Goal: Find specific page/section: Find specific page/section

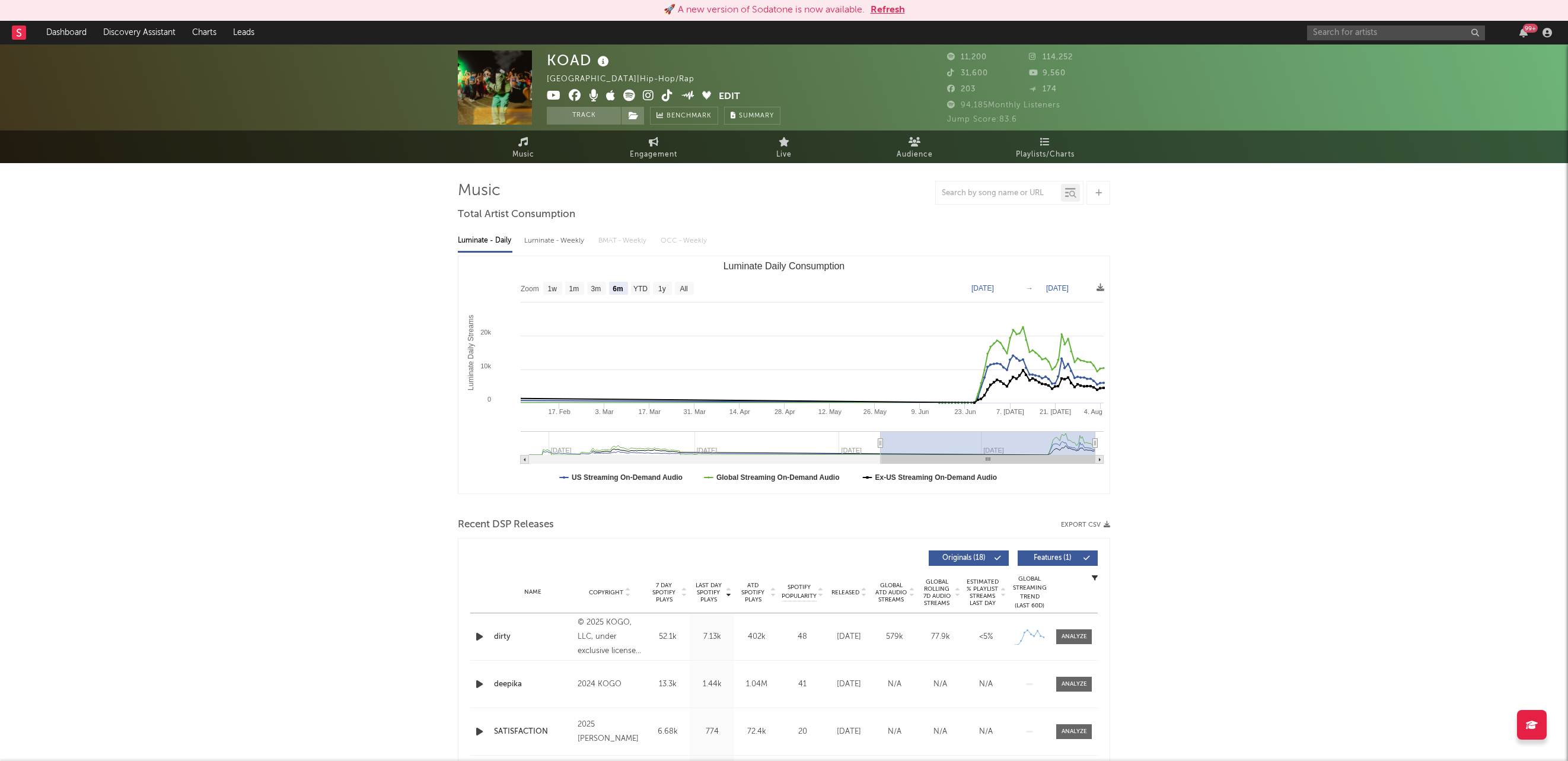
select select "6m"
click at [1388, 39] on input "text" at bounding box center [1396, 33] width 178 height 15
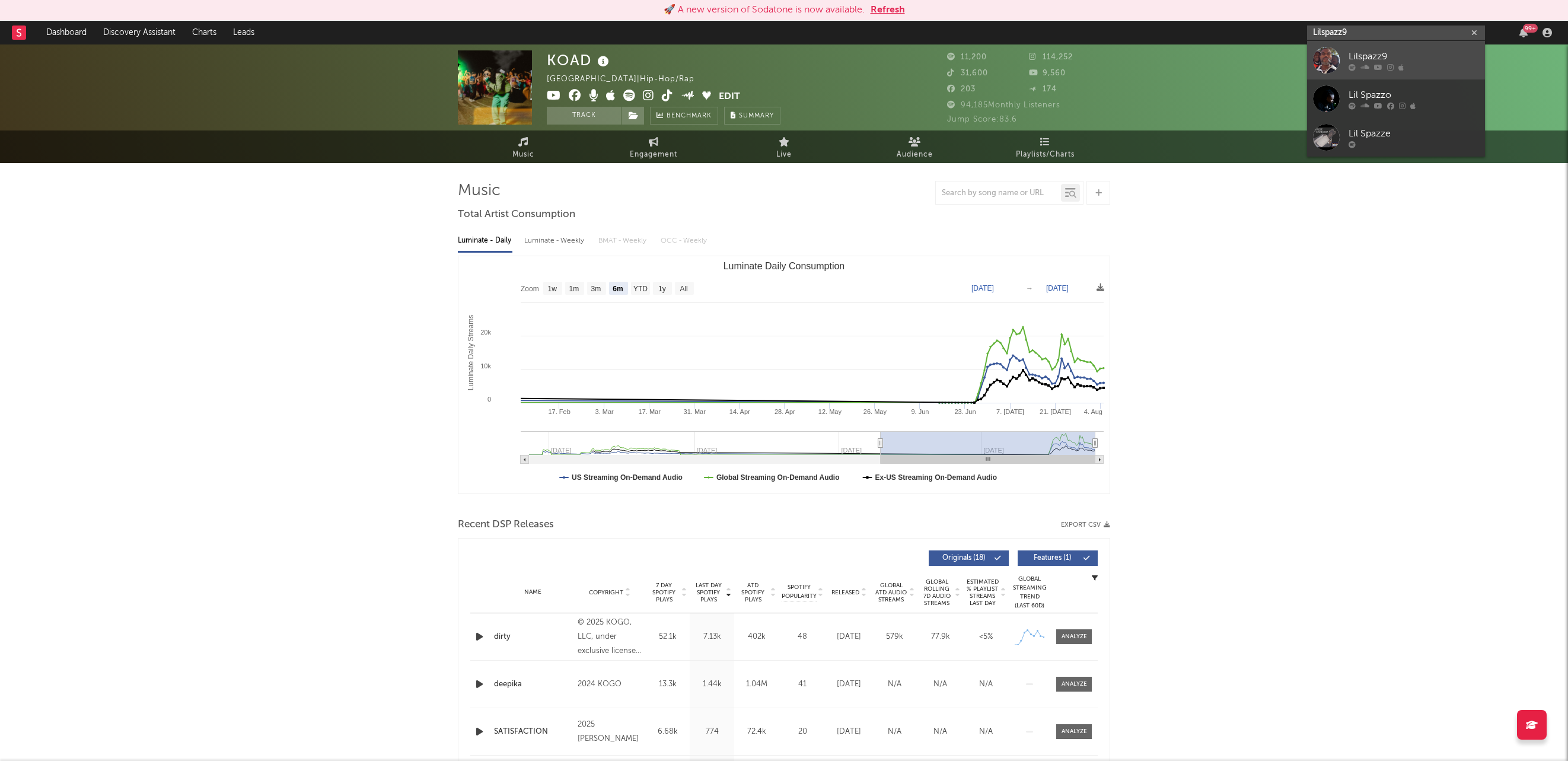
type input "Lilspazz9"
click at [1353, 56] on div "Lilspazz9" at bounding box center [1414, 56] width 130 height 14
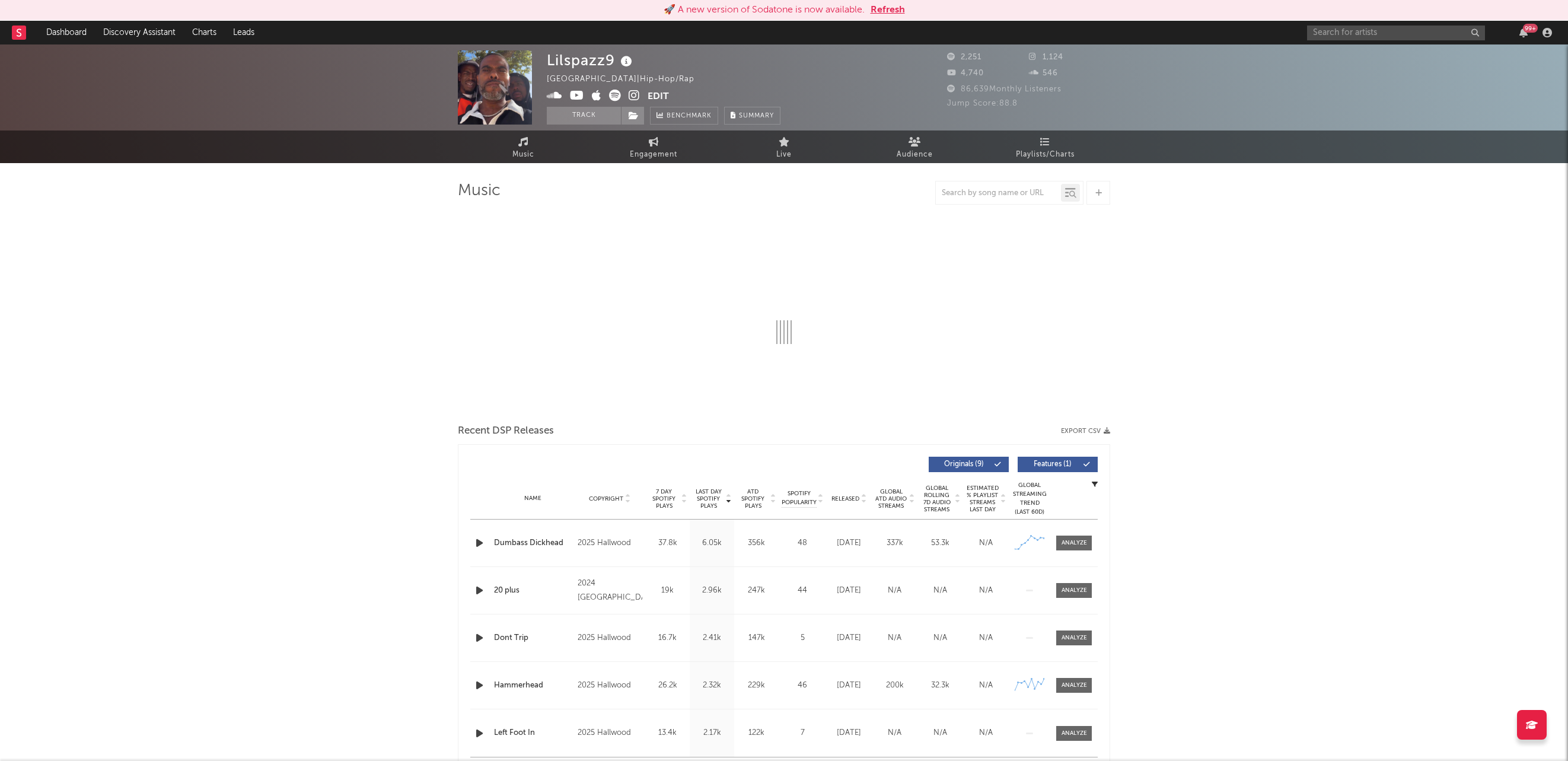
select select "6m"
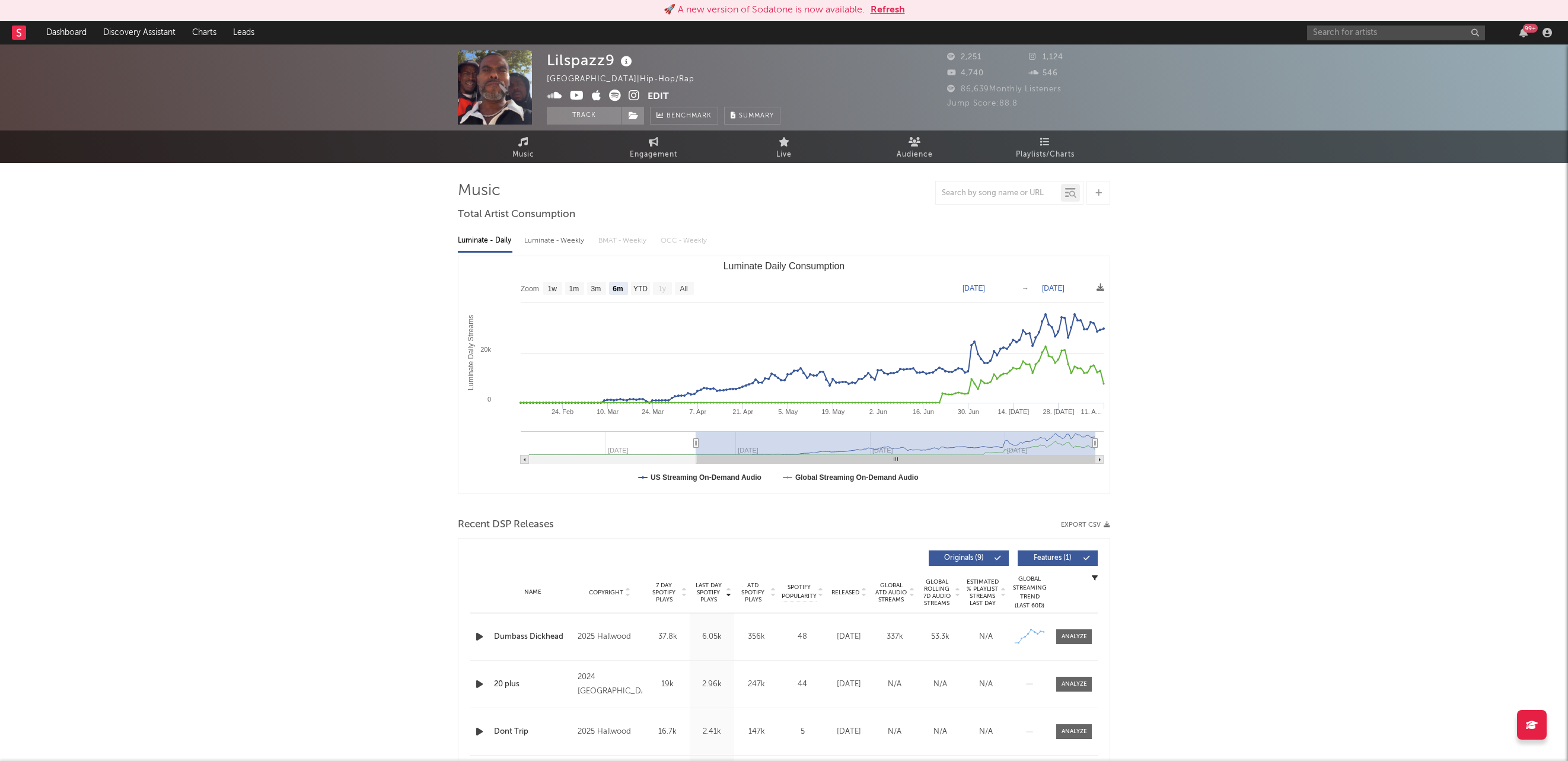
click at [887, 7] on button "Refresh" at bounding box center [887, 10] width 35 height 14
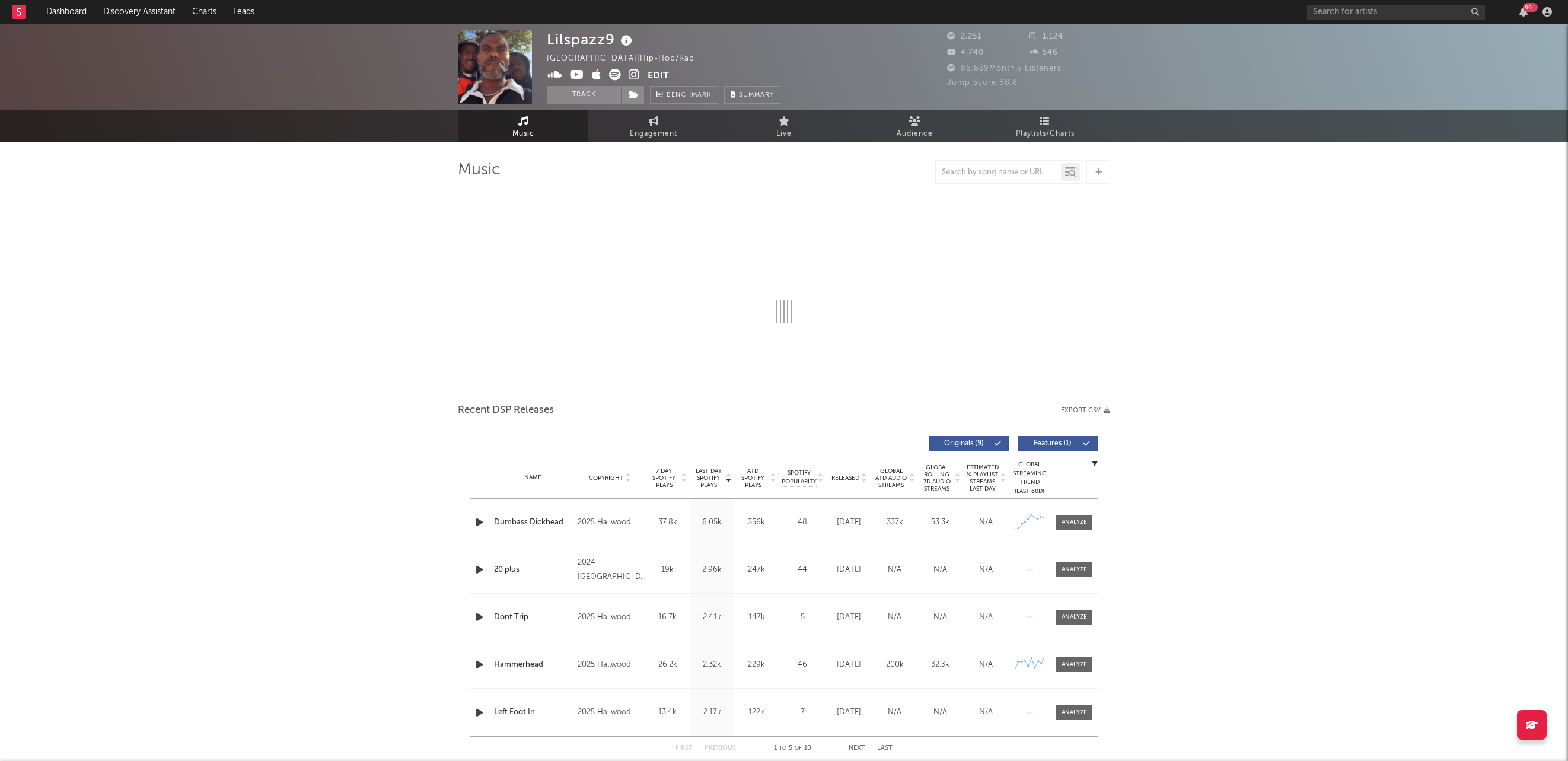
select select "6m"
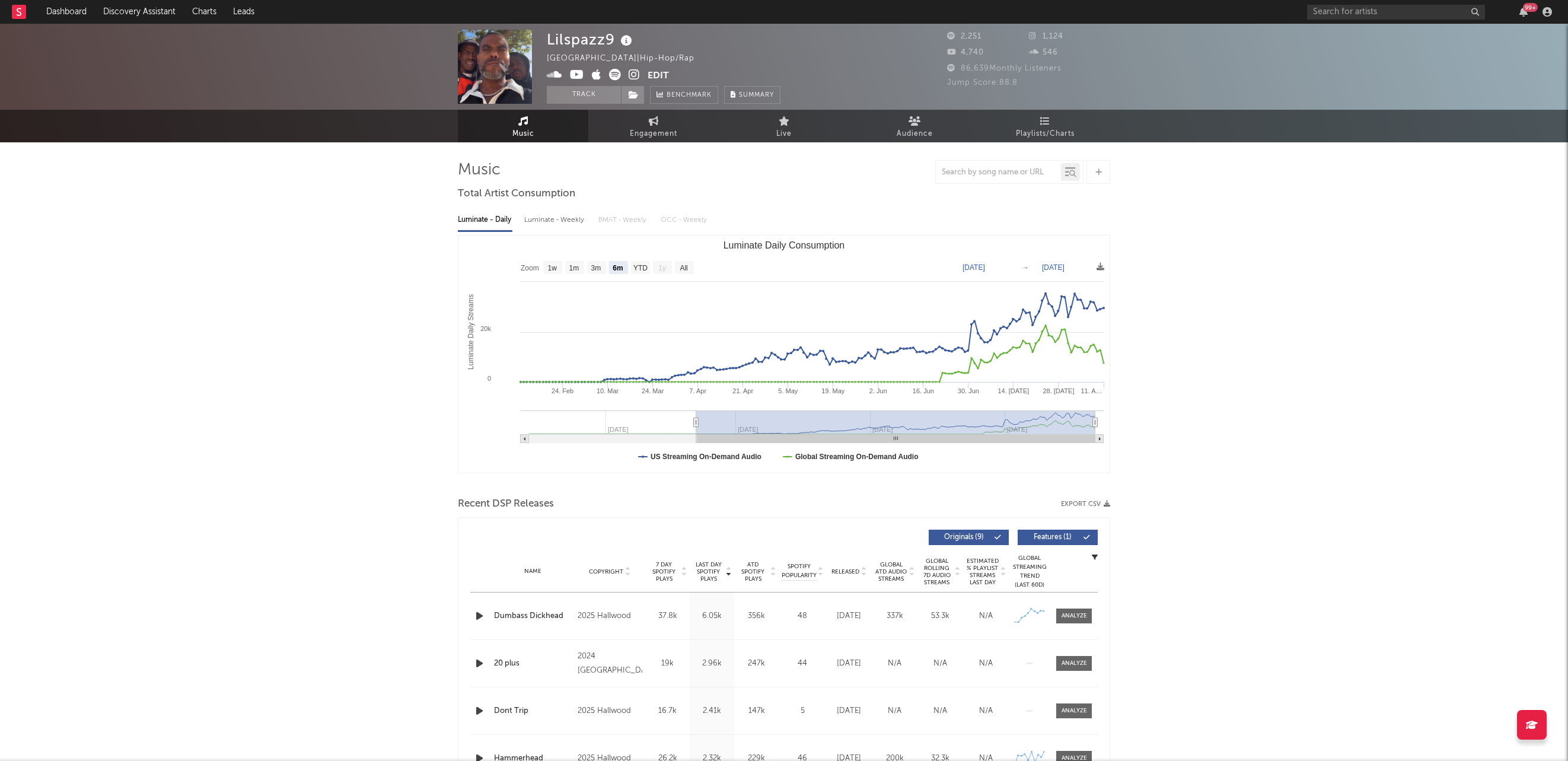
click at [629, 74] on icon at bounding box center [634, 74] width 12 height 12
